Goal: Task Accomplishment & Management: Manage account settings

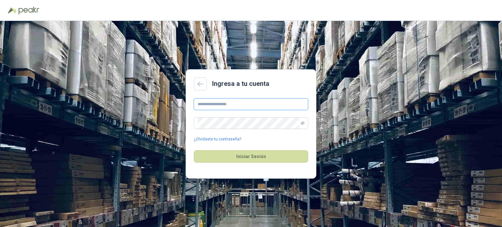
click at [221, 104] on input "text" at bounding box center [251, 104] width 114 height 12
type input "**********"
click at [194, 150] on button "Iniciar Sesión" at bounding box center [251, 156] width 114 height 12
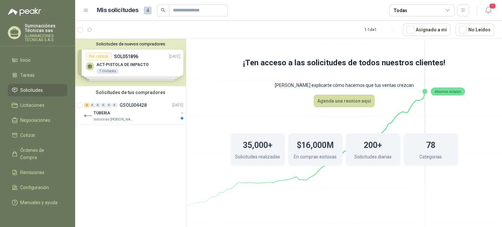
click at [142, 72] on div "Solicitudes de nuevos compradores Por cotizar SOL051896 [DATE] ACT-PISTOLA DE I…" at bounding box center [130, 62] width 111 height 47
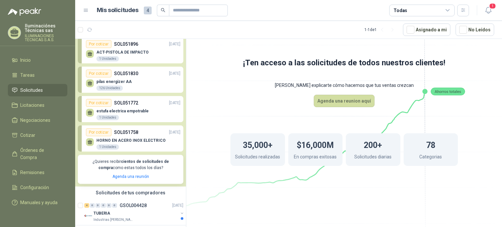
scroll to position [19, 0]
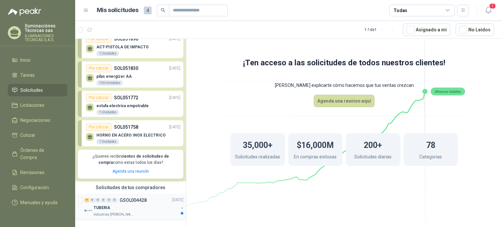
click at [180, 210] on icon "button" at bounding box center [182, 208] width 5 height 5
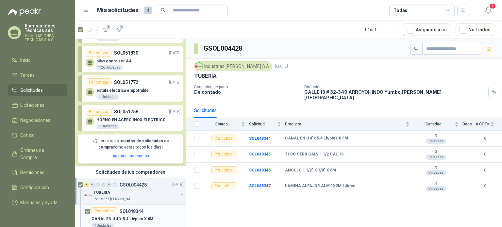
scroll to position [125, 0]
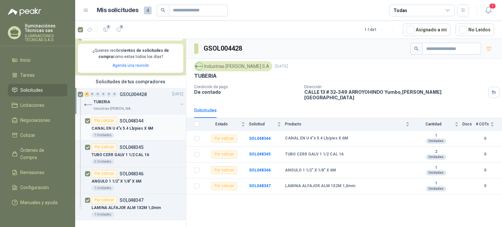
click at [142, 134] on div "1 Unidades" at bounding box center [138, 135] width 92 height 5
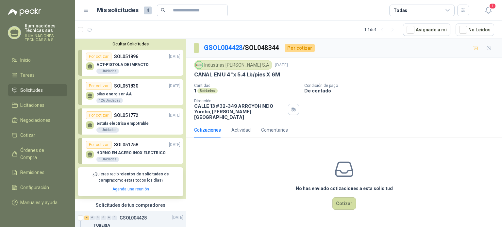
click at [154, 63] on div "ACT-PISTOLA DE IMPACTO 1 Unidades" at bounding box center [133, 68] width 95 height 14
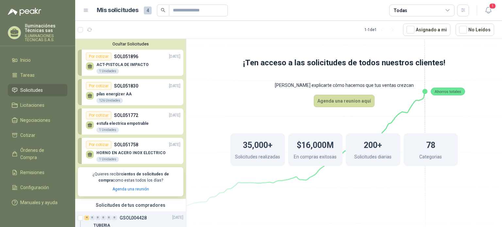
click at [138, 98] on div "pilas energizer AA 126 Unidades" at bounding box center [133, 97] width 95 height 14
click at [142, 89] on div "Por cotizar SOL051830 [DATE]" at bounding box center [133, 86] width 95 height 8
click at [147, 116] on div "Por cotizar SOL051772 [DATE]" at bounding box center [133, 116] width 95 height 8
click at [147, 151] on div "HORNO EN ACERO INOX ELECTRICO 1 Unidades" at bounding box center [133, 156] width 95 height 14
click at [91, 66] on icon at bounding box center [90, 65] width 5 height 3
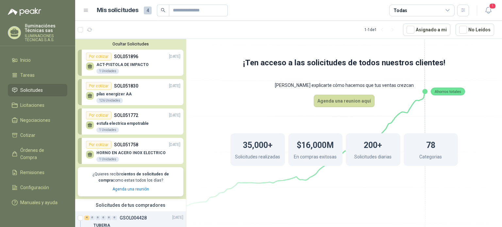
click at [154, 71] on div "ACT-PISTOLA DE IMPACTO 1 Unidades" at bounding box center [133, 68] width 95 height 14
click at [480, 28] on button "No Leídos" at bounding box center [475, 30] width 39 height 12
click at [137, 68] on div "ACT-PISTOLA DE IMPACTO 1 Unidades" at bounding box center [122, 68] width 52 height 12
click at [102, 159] on div "1 Unidades" at bounding box center [107, 159] width 23 height 5
click at [106, 103] on div "126 Unidades" at bounding box center [109, 100] width 26 height 5
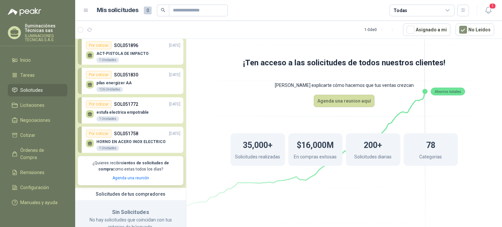
scroll to position [31, 0]
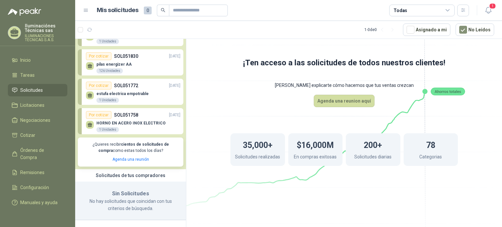
click at [22, 89] on span "Solicitudes" at bounding box center [31, 90] width 23 height 7
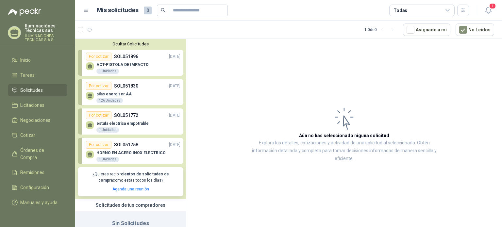
click at [145, 66] on p "ACT-PISTOLA DE IMPACTO" at bounding box center [122, 64] width 52 height 5
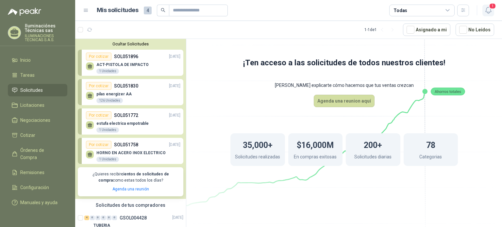
click at [488, 9] on icon "button" at bounding box center [489, 10] width 8 height 8
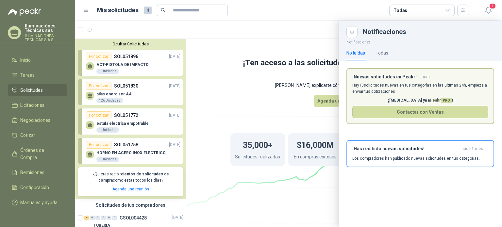
click at [450, 91] on p "Hay 18 solicitudes nuevas en tus categorías en las ultimas 24h, empieza a envia…" at bounding box center [421, 88] width 136 height 12
click at [376, 80] on article "¡Nuevas solicitudes en Peakr! ahora Hay 18 solicitudes nuevas en tus categorías…" at bounding box center [421, 96] width 148 height 56
click at [364, 157] on p "Los compradores han publicado nuevas solicitudes en tus categorías." at bounding box center [417, 159] width 128 height 6
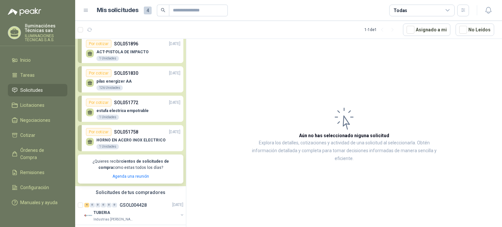
scroll to position [19, 0]
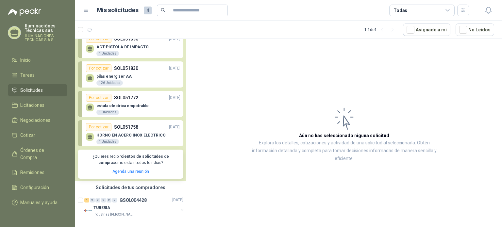
click at [162, 131] on div "HORNO EN ACERO INOX ELECTRICO 1 Unidades" at bounding box center [133, 138] width 95 height 14
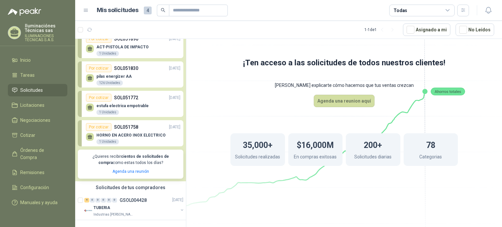
click at [441, 11] on div "Todas" at bounding box center [422, 11] width 65 height 12
drag, startPoint x: 331, startPoint y: 13, endPoint x: 239, endPoint y: 10, distance: 92.3
click at [331, 13] on article "Mis solicitudes 4 Todas" at bounding box center [283, 11] width 373 height 12
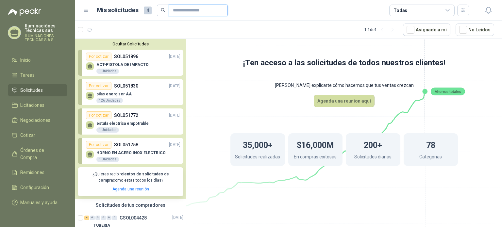
click at [204, 14] on input "text" at bounding box center [196, 10] width 46 height 11
click at [41, 103] on span "Licitaciones" at bounding box center [32, 105] width 24 height 7
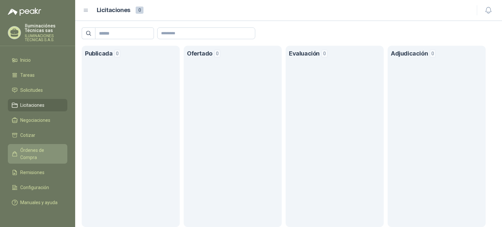
click at [55, 148] on span "Órdenes de Compra" at bounding box center [40, 154] width 41 height 14
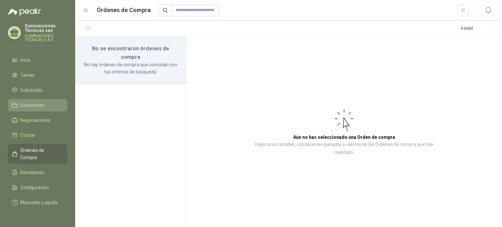
click at [51, 104] on li "Licitaciones" at bounding box center [38, 105] width 52 height 7
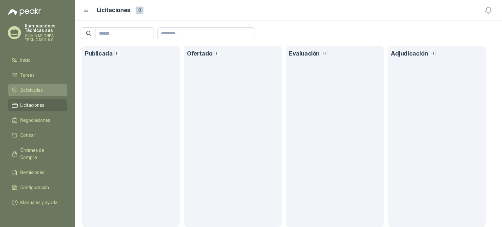
click at [41, 95] on link "Solicitudes" at bounding box center [38, 90] width 60 height 12
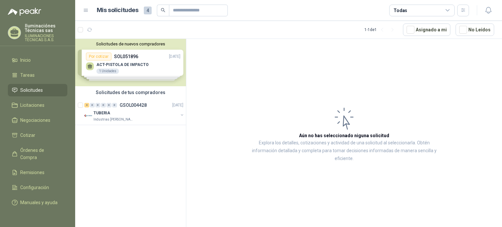
click at [134, 72] on div "Solicitudes de nuevos compradores Por cotizar SOL051896 [DATE] ACT-PISTOLA DE I…" at bounding box center [130, 62] width 111 height 47
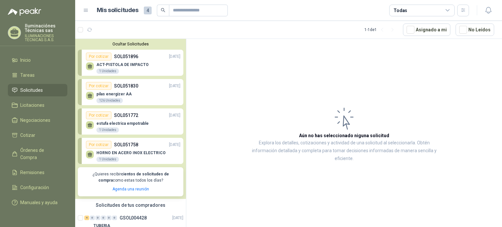
click at [97, 43] on button "Ocultar Solicitudes" at bounding box center [131, 44] width 106 height 5
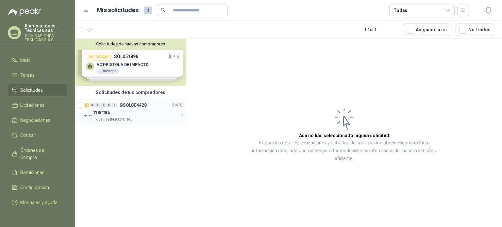
click at [173, 114] on div "TUBERIA" at bounding box center [136, 113] width 85 height 8
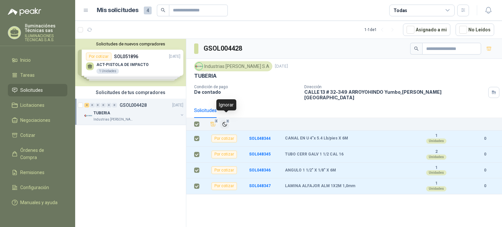
click at [228, 122] on icon "Ignorar" at bounding box center [225, 125] width 6 height 6
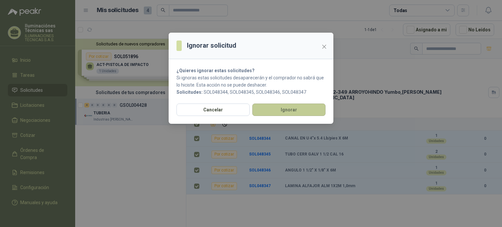
click at [296, 111] on button "Ignorar" at bounding box center [289, 110] width 73 height 12
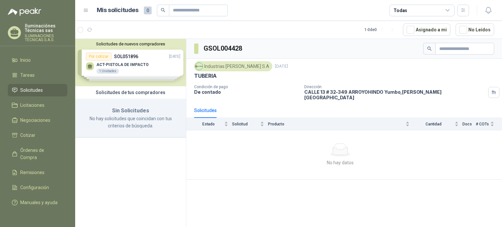
click at [137, 62] on div "Solicitudes de nuevos compradores Por cotizar SOL051896 [DATE] ACT-PISTOLA DE I…" at bounding box center [130, 62] width 111 height 47
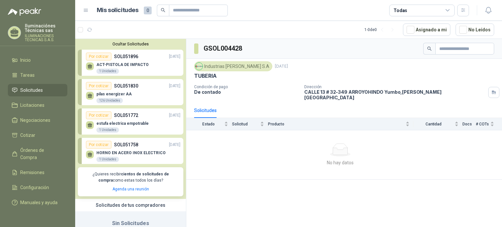
click at [151, 150] on div "HORNO EN ACERO INOX ELECTRICO 1 Unidades" at bounding box center [133, 156] width 95 height 14
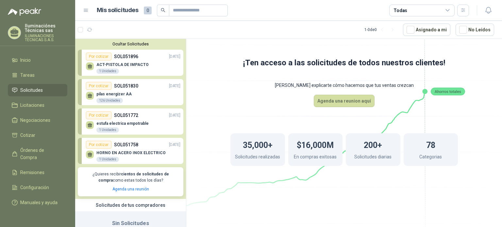
click at [86, 146] on div "Por cotizar" at bounding box center [99, 145] width 26 height 8
click at [102, 162] on div "1 Unidades" at bounding box center [107, 159] width 23 height 5
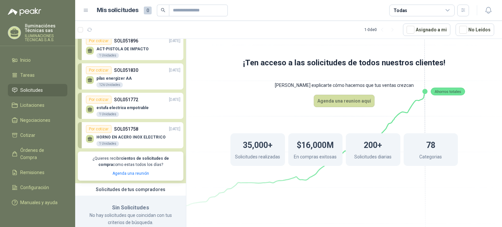
scroll to position [31, 0]
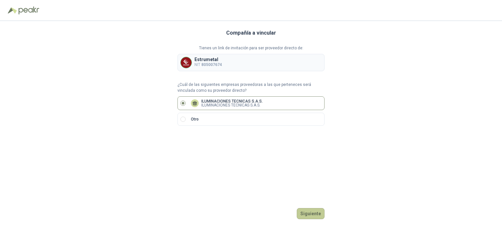
click at [312, 214] on button "Siguiente" at bounding box center [311, 213] width 28 height 11
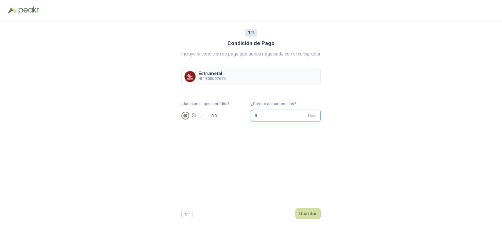
drag, startPoint x: 283, startPoint y: 116, endPoint x: 220, endPoint y: 117, distance: 62.5
click at [220, 117] on form "¿Aceptas pagos a crédito? Si No ¿Crédito a cuantos días? * Días" at bounding box center [251, 111] width 139 height 21
type input "**"
click at [443, 80] on div "1 / 1 Condición de Pago Incluye la condición de pago que tienes negociada con e…" at bounding box center [251, 124] width 502 height 206
click at [314, 215] on button "Guardar" at bounding box center [308, 213] width 25 height 11
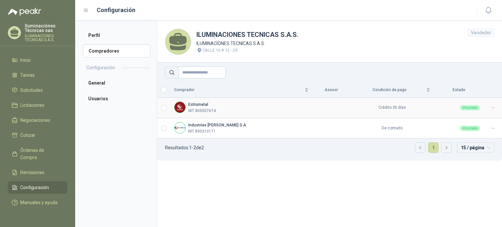
drag, startPoint x: 385, startPoint y: 106, endPoint x: 385, endPoint y: 92, distance: 14.7
click at [385, 106] on td "Crédito 30 días" at bounding box center [392, 108] width 84 height 21
click at [385, 91] on span "Condición de pago" at bounding box center [389, 90] width 71 height 6
click at [373, 181] on section "ILUMINACIONES TECNICAS S.A.S. ILUMINACIONES TECNICAS S.A.S. CALLE 16 # 12 - 29 …" at bounding box center [329, 124] width 345 height 206
click at [495, 108] on icon at bounding box center [493, 107] width 5 height 5
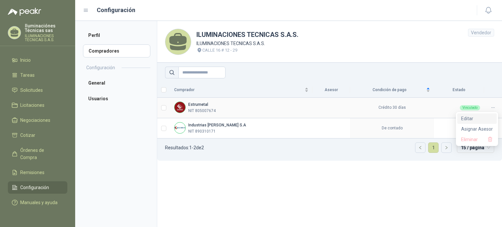
click at [489, 122] on span "Editar" at bounding box center [478, 118] width 32 height 7
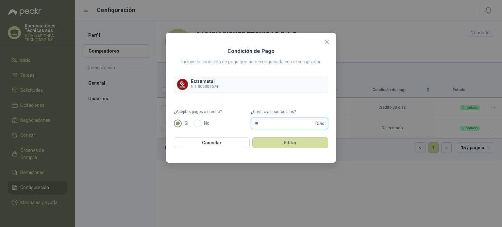
drag, startPoint x: 263, startPoint y: 121, endPoint x: 234, endPoint y: 124, distance: 29.7
click at [234, 124] on form "¿Aceptas pagos a crédito? Si No ¿Crédito a cuantos días? ** Días" at bounding box center [251, 119] width 154 height 21
type input "*"
click at [286, 148] on button "Editar" at bounding box center [291, 142] width 76 height 11
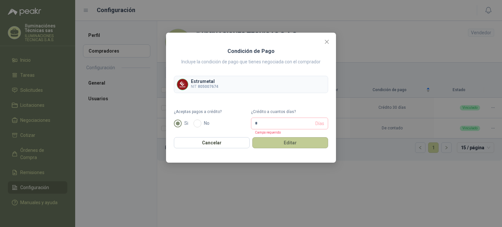
click at [290, 146] on button "Editar" at bounding box center [291, 142] width 76 height 11
click at [288, 146] on button "Editar" at bounding box center [291, 142] width 76 height 11
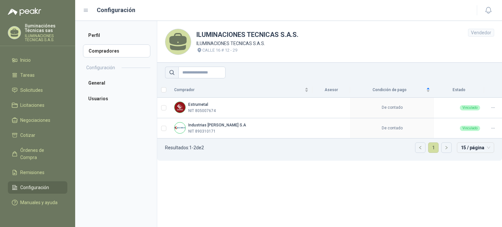
click at [357, 193] on section "ILUMINACIONES TECNICAS S.A.S. ILUMINACIONES TECNICAS S.A.S. CALLE 16 # 12 - 29 …" at bounding box center [329, 124] width 345 height 206
click at [216, 106] on div "Estrumetal NIT 805007674" at bounding box center [241, 108] width 134 height 12
click at [29, 91] on span "Solicitudes" at bounding box center [31, 90] width 23 height 7
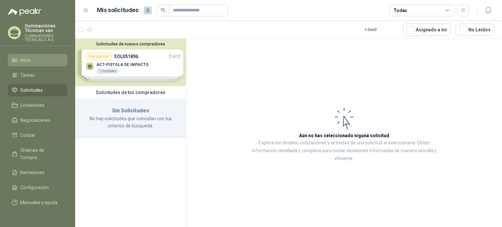
click at [33, 64] on link "Inicio" at bounding box center [38, 60] width 60 height 12
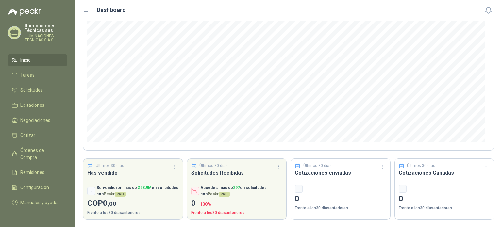
scroll to position [67, 0]
click at [39, 90] on span "Solicitudes" at bounding box center [31, 90] width 23 height 7
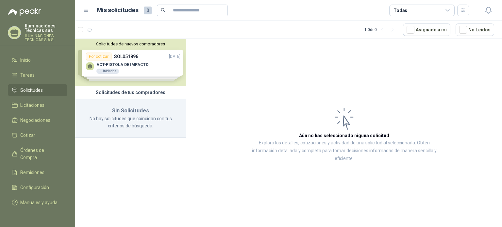
click at [87, 14] on div "Mis solicitudes 0 Todas" at bounding box center [276, 11] width 386 height 12
click at [86, 11] on icon at bounding box center [86, 11] width 6 height 6
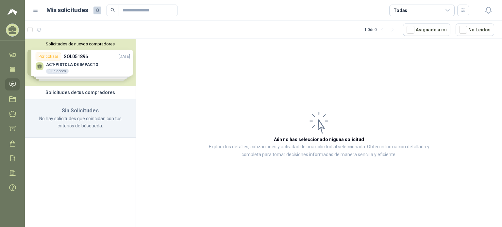
click at [38, 10] on icon at bounding box center [36, 10] width 4 height 3
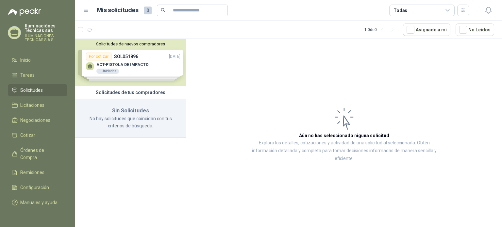
click at [157, 58] on div "Solicitudes de nuevos compradores Por cotizar SOL051896 [DATE] ACT-PISTOLA DE I…" at bounding box center [130, 62] width 111 height 47
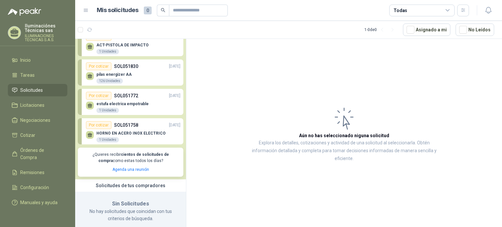
scroll to position [31, 0]
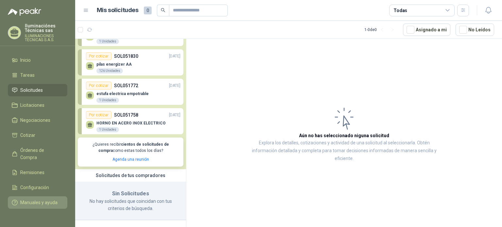
click at [42, 199] on span "Manuales y ayuda" at bounding box center [38, 202] width 37 height 7
